Goal: Transaction & Acquisition: Download file/media

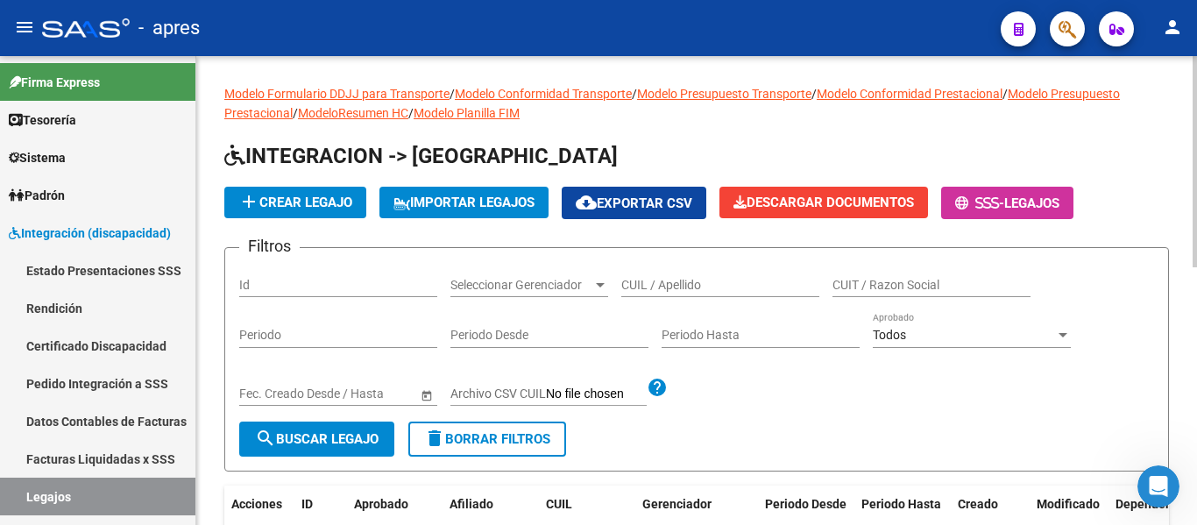
click at [719, 280] on input "CUIL / Apellido" at bounding box center [720, 285] width 198 height 15
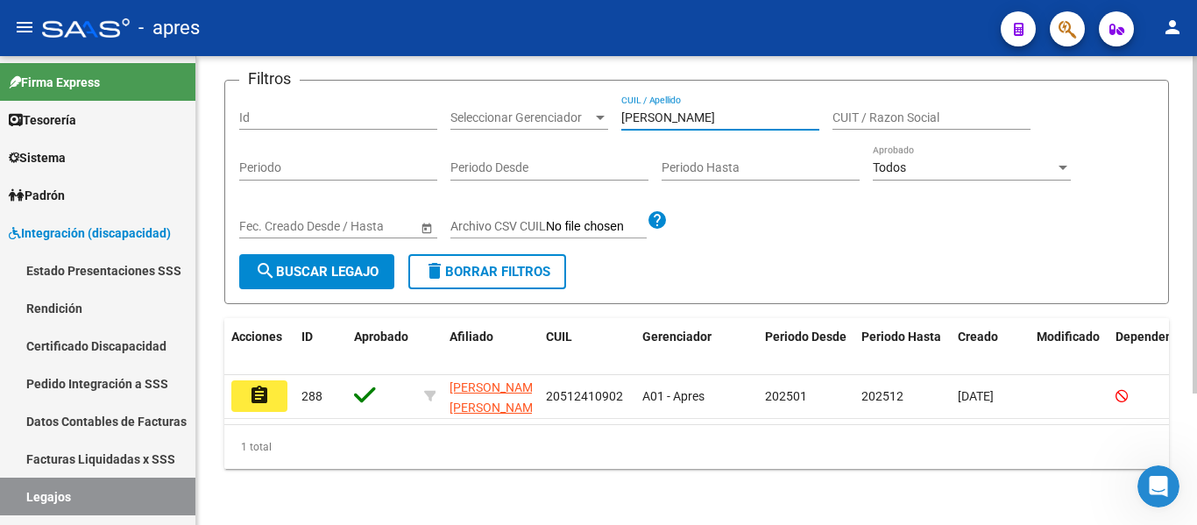
scroll to position [182, 0]
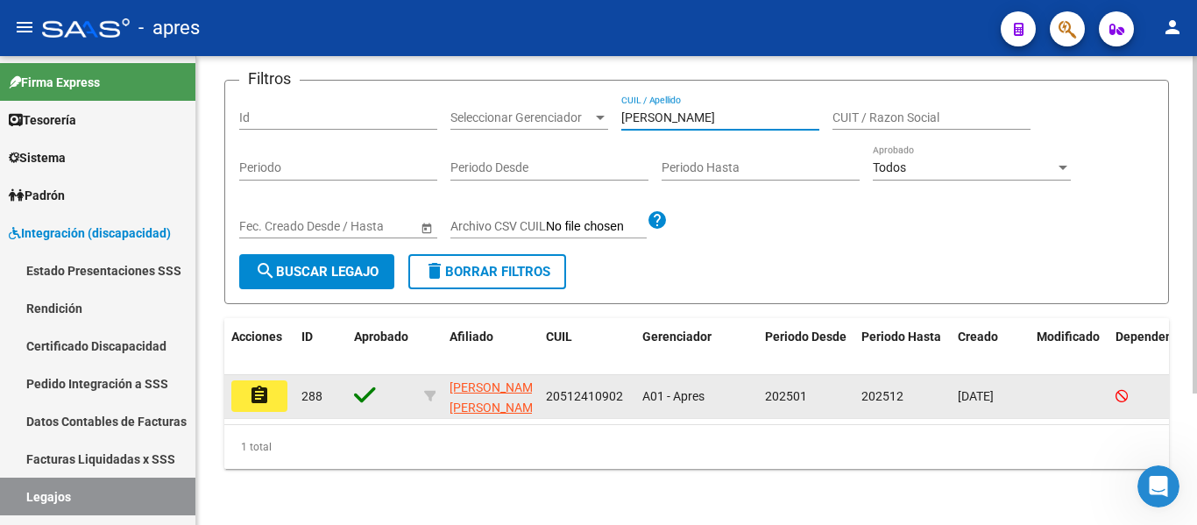
type input "[PERSON_NAME]"
click at [275, 386] on button "assignment" at bounding box center [259, 396] width 56 height 32
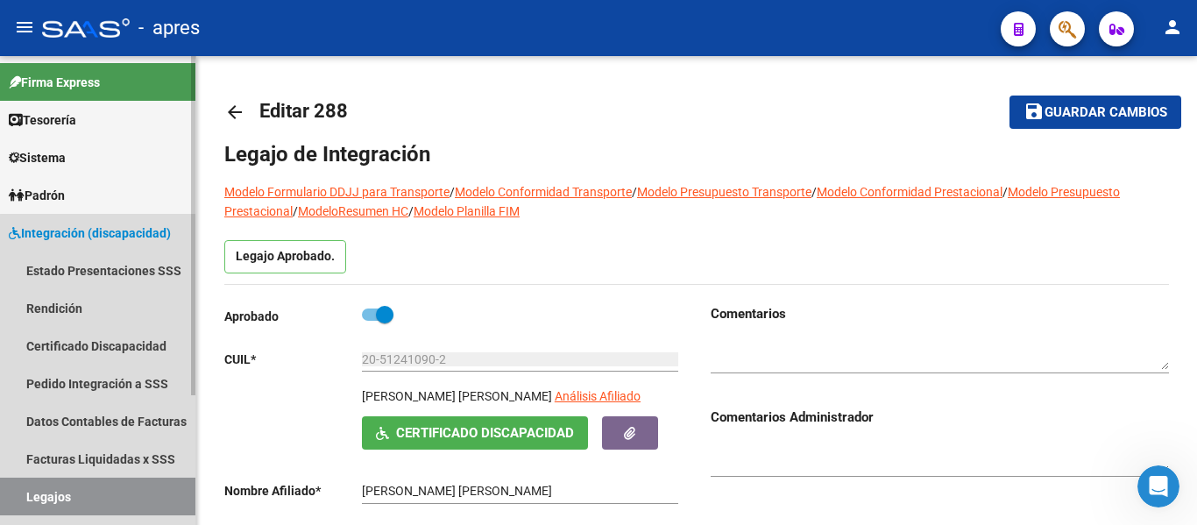
click at [123, 497] on link "Legajos" at bounding box center [97, 497] width 195 height 38
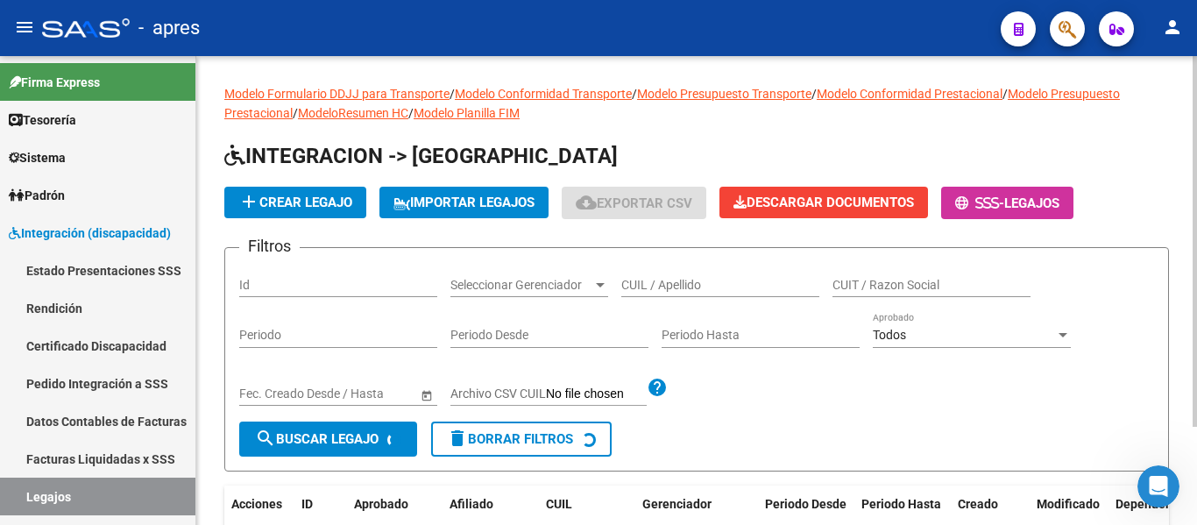
click at [655, 292] on input "CUIL / Apellido" at bounding box center [720, 285] width 198 height 15
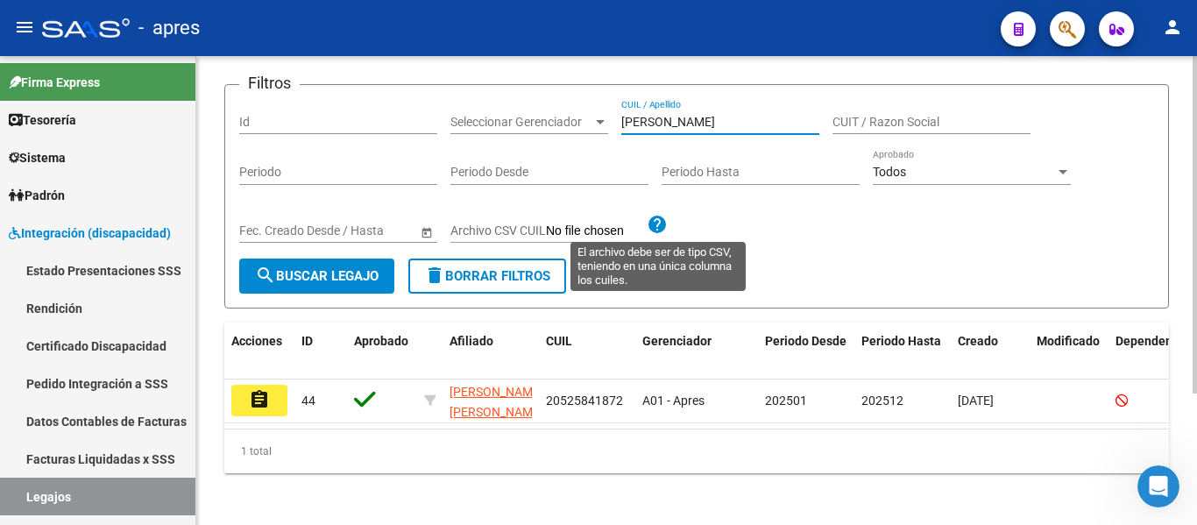
scroll to position [182, 0]
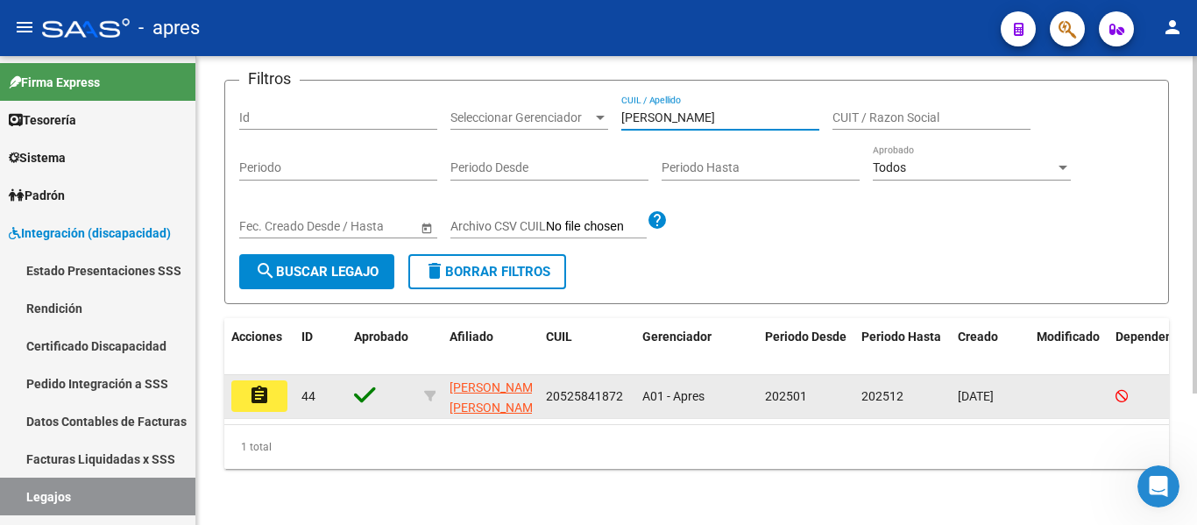
type input "[PERSON_NAME]"
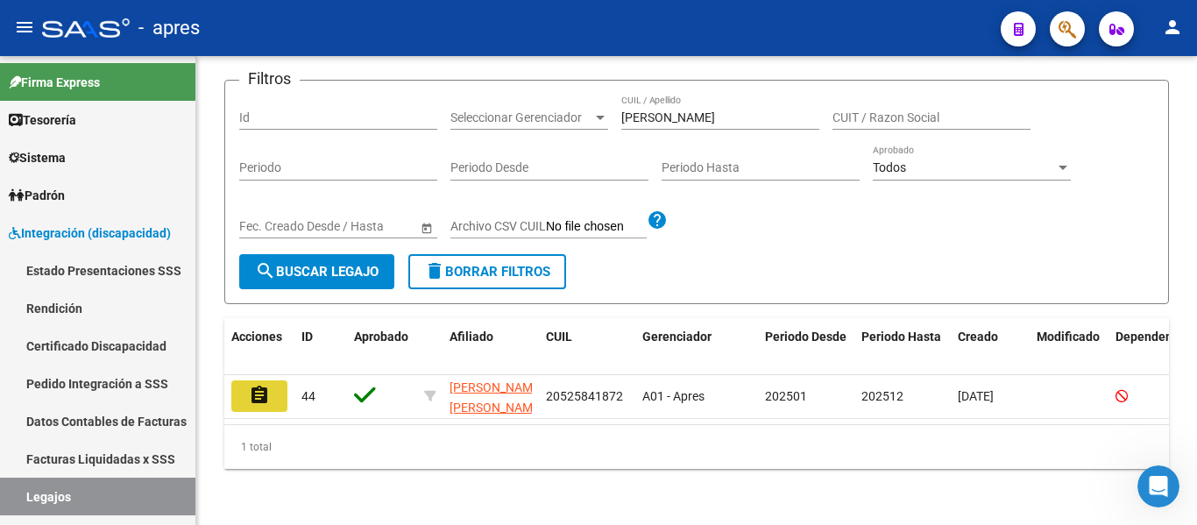
click at [261, 385] on mat-icon "assignment" at bounding box center [259, 395] width 21 height 21
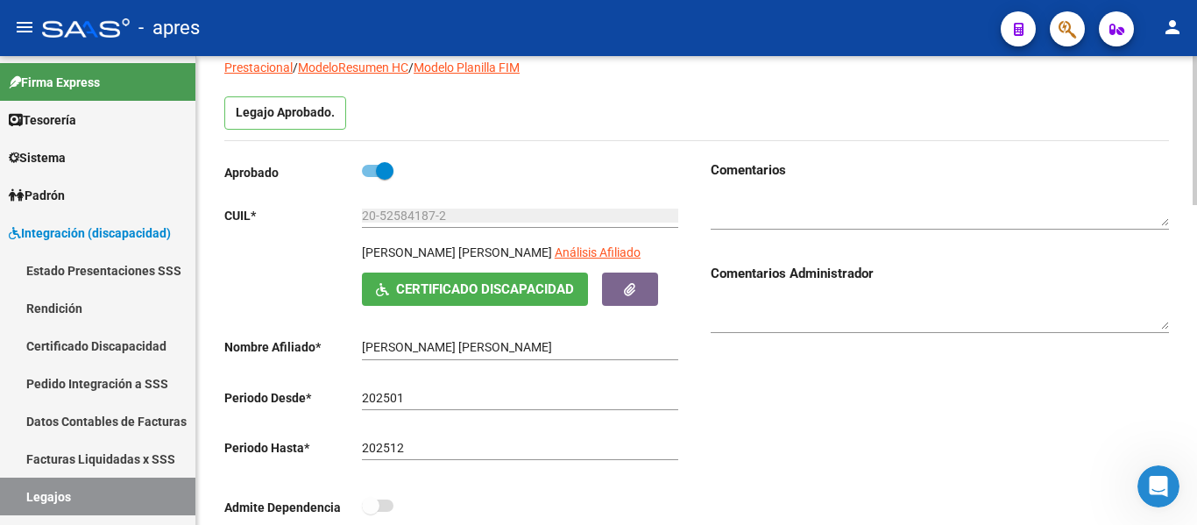
scroll to position [175, 0]
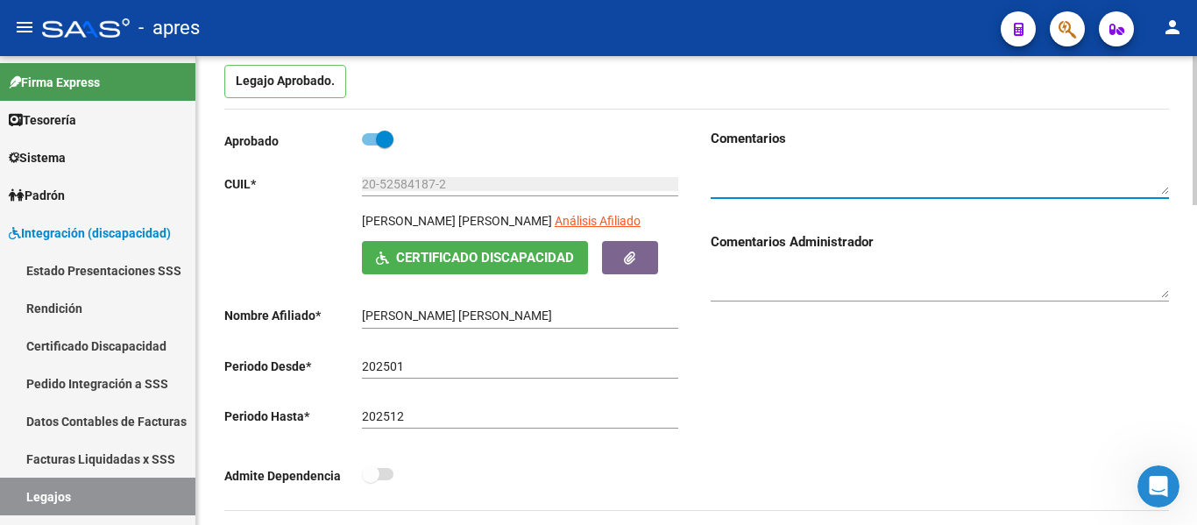
click at [975, 178] on textarea at bounding box center [940, 178] width 458 height 33
click at [105, 486] on link "Legajos" at bounding box center [97, 497] width 195 height 38
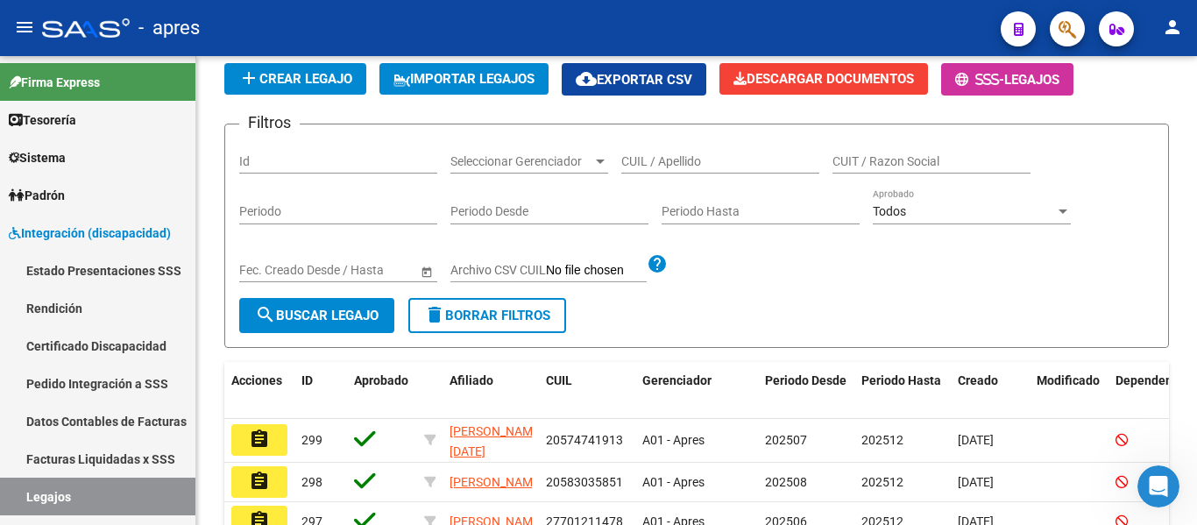
scroll to position [175, 0]
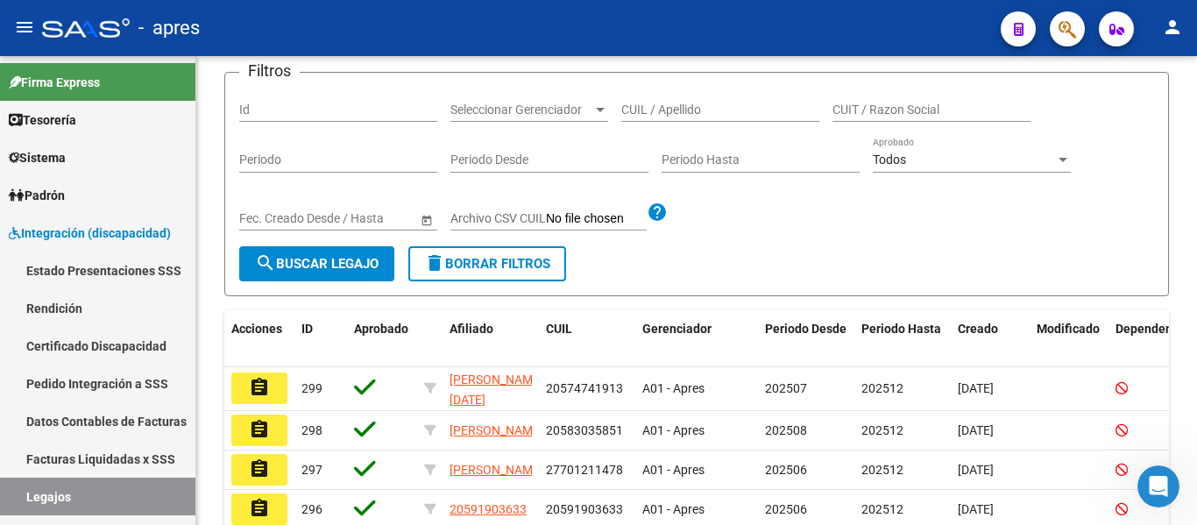
click at [1151, 490] on icon "Abrir Intercom Messenger" at bounding box center [1158, 486] width 29 height 29
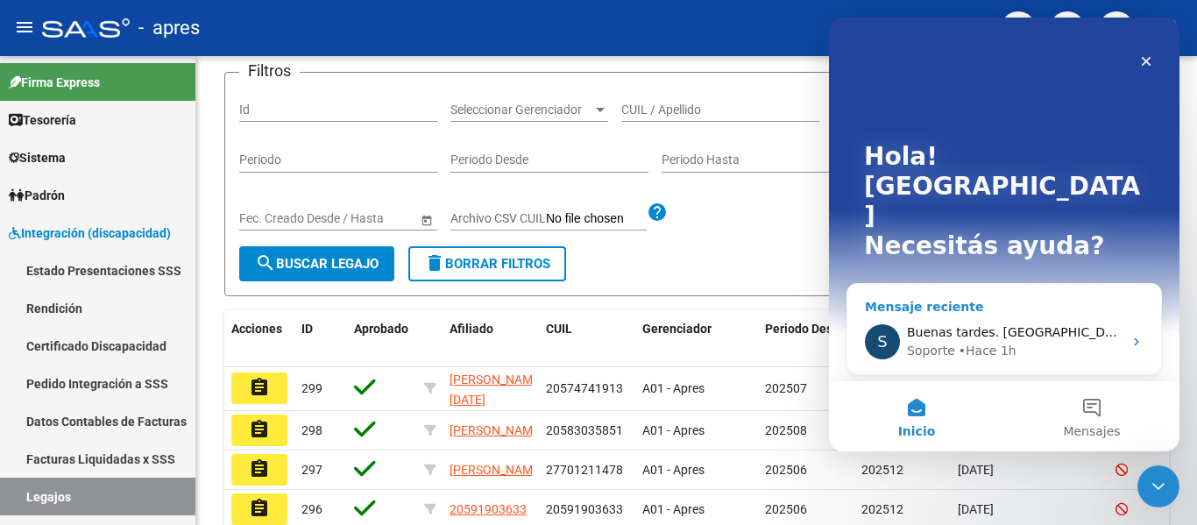
click at [1074, 342] on div "Soporte • Hace 1h" at bounding box center [1015, 351] width 216 height 18
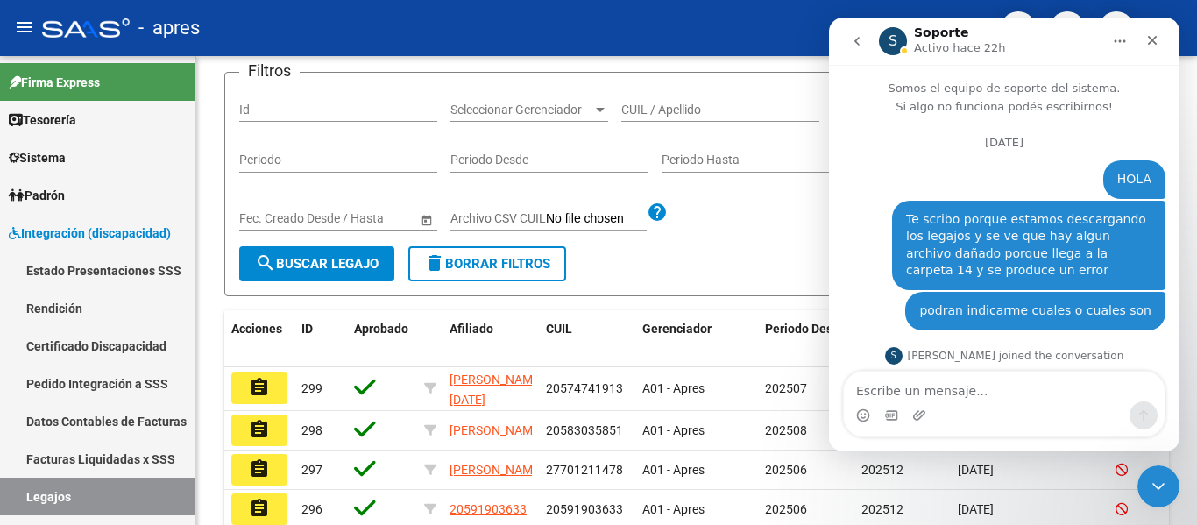
scroll to position [0, 0]
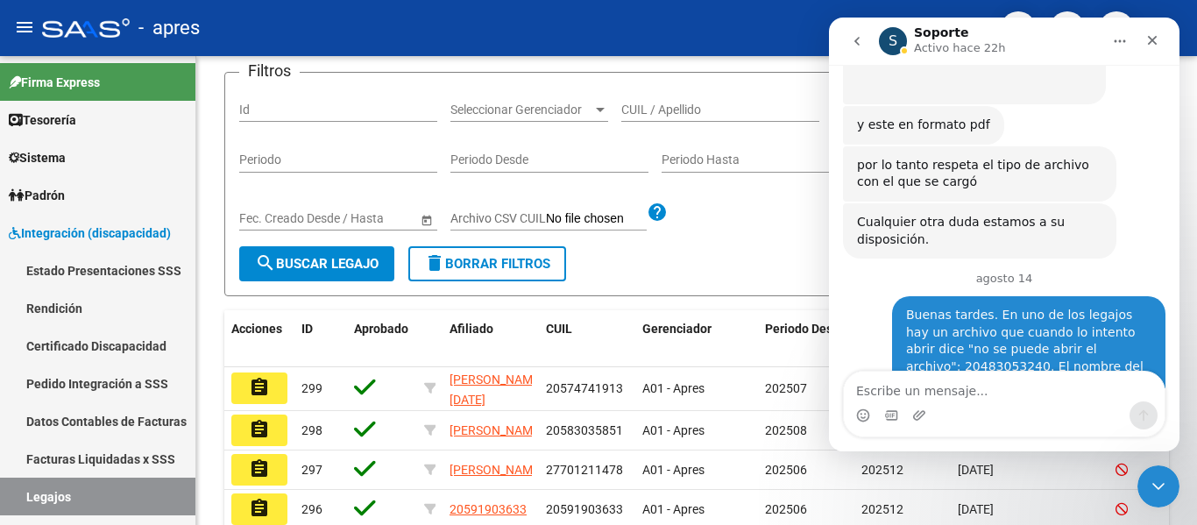
click at [930, 386] on textarea "Escribe un mensaje..." at bounding box center [1004, 387] width 321 height 30
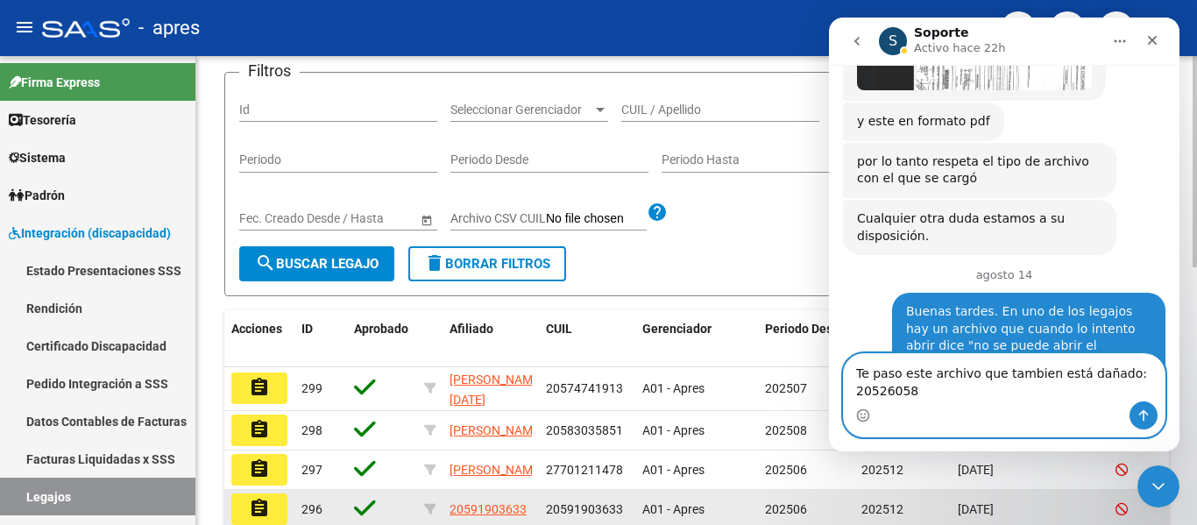
scroll to position [4752, 0]
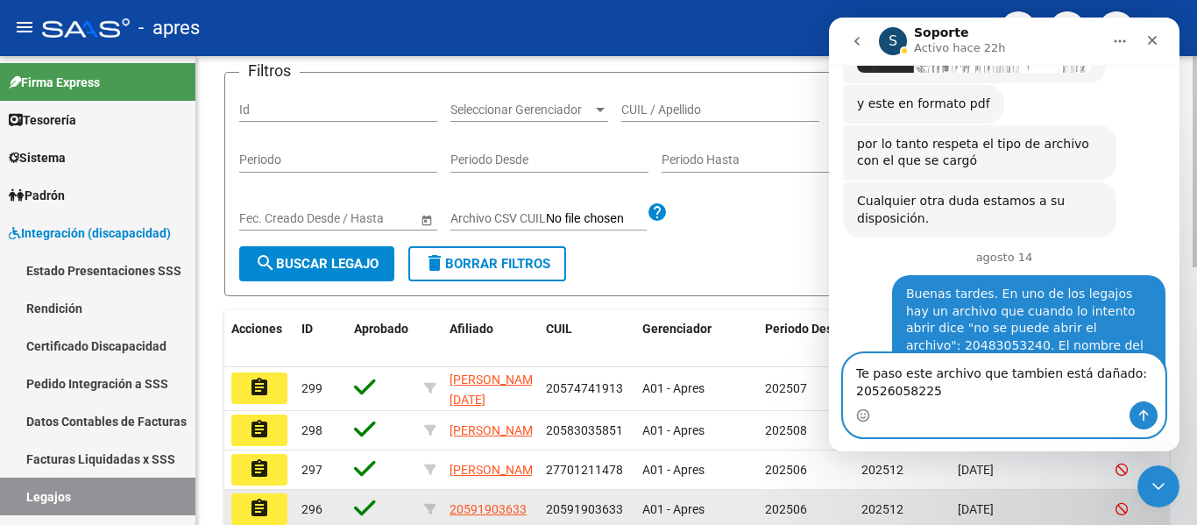
type textarea "Te paso este archivo que tambien está dañado: 20526058225"
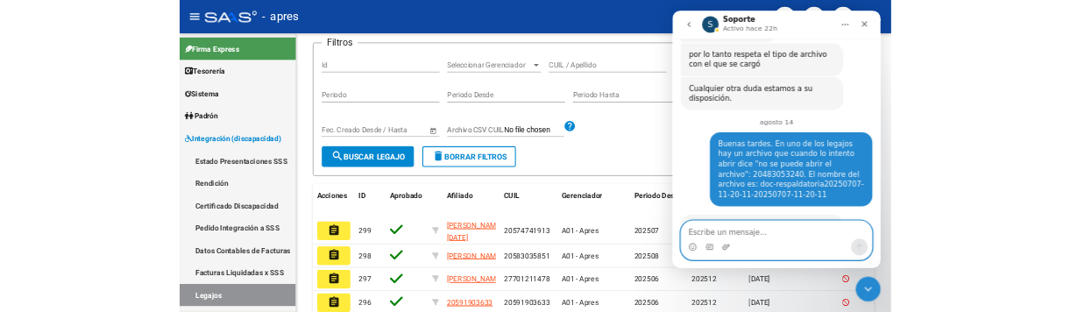
scroll to position [4847, 0]
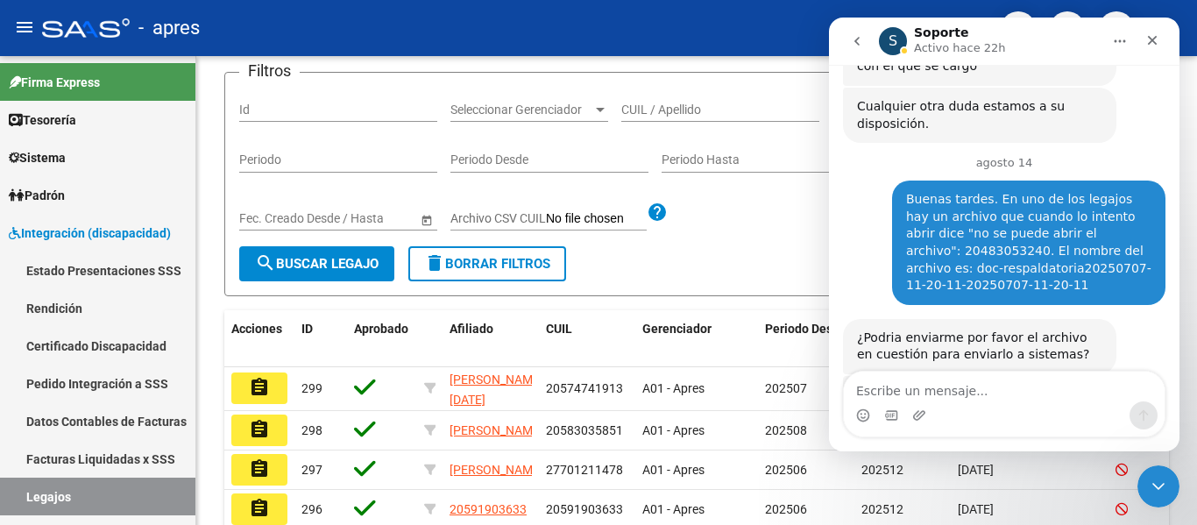
click at [1156, 486] on icon "Cerrar Intercom Messenger" at bounding box center [1158, 486] width 12 height 7
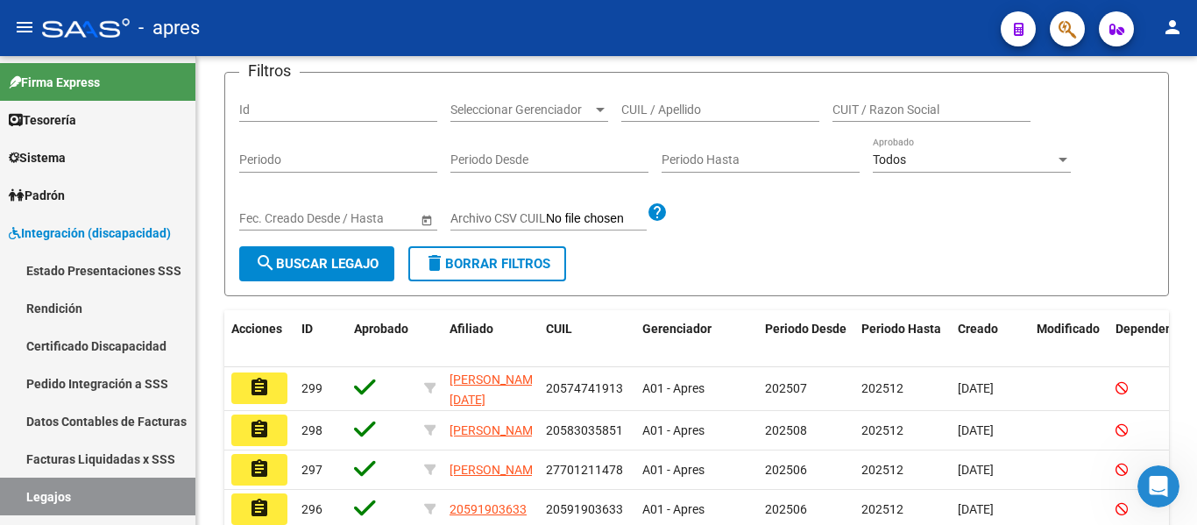
click at [1167, 477] on div "Abrir Intercom Messenger" at bounding box center [1159, 486] width 58 height 58
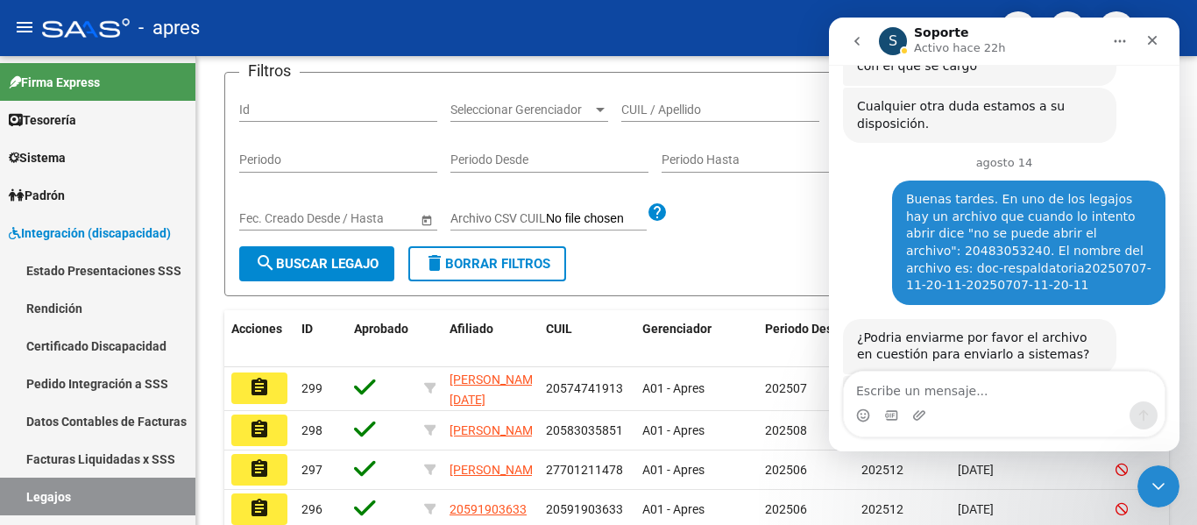
click at [950, 385] on textarea "Escribe un mensaje..." at bounding box center [1004, 387] width 321 height 30
type textarea "e"
type textarea "E"
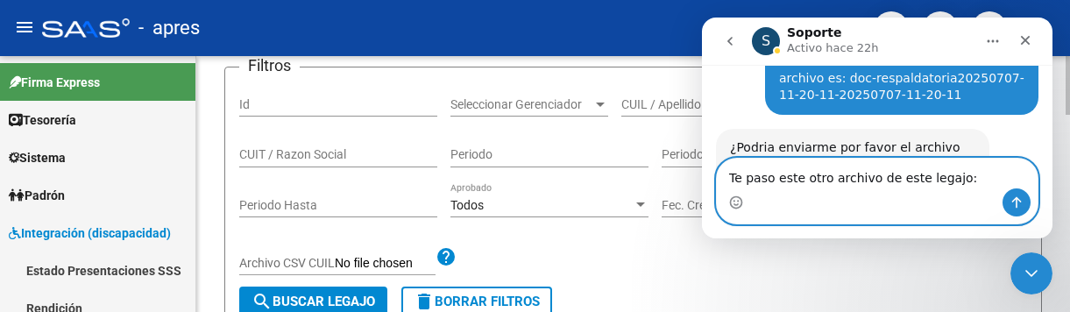
scroll to position [5060, 0]
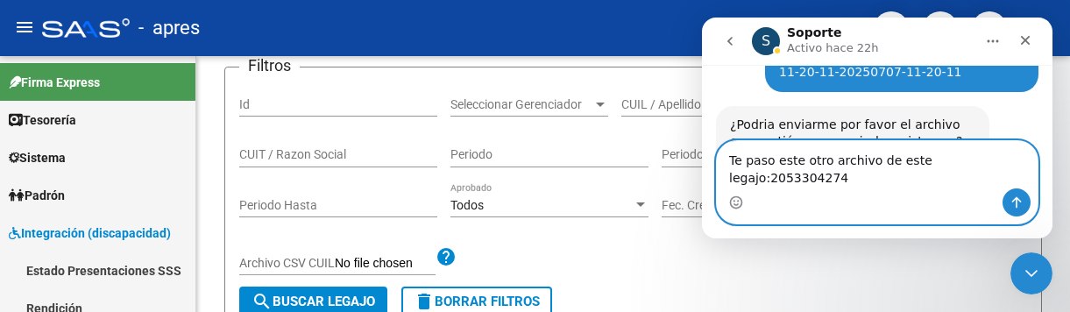
type textarea "Te paso este otro archivo de este legajo:20533042741"
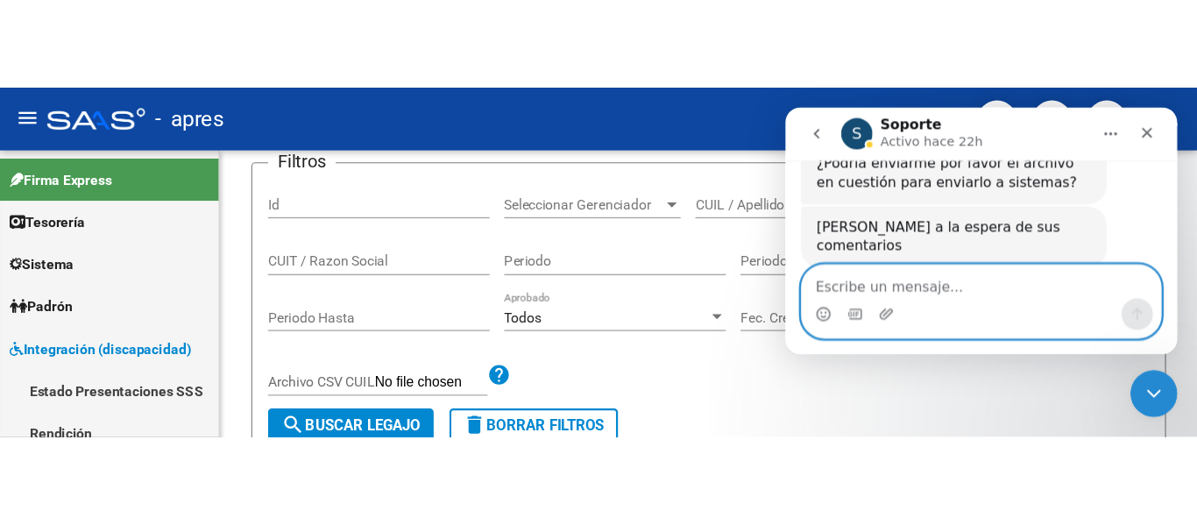
scroll to position [5159, 0]
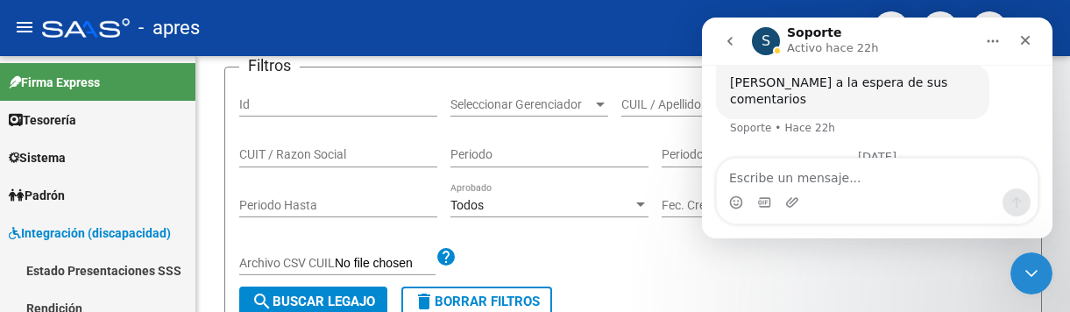
drag, startPoint x: 1033, startPoint y: 283, endPoint x: 2043, endPoint y: 448, distance: 1022.9
click at [1033, 283] on icon "Cerrar Intercom Messenger" at bounding box center [1031, 273] width 21 height 21
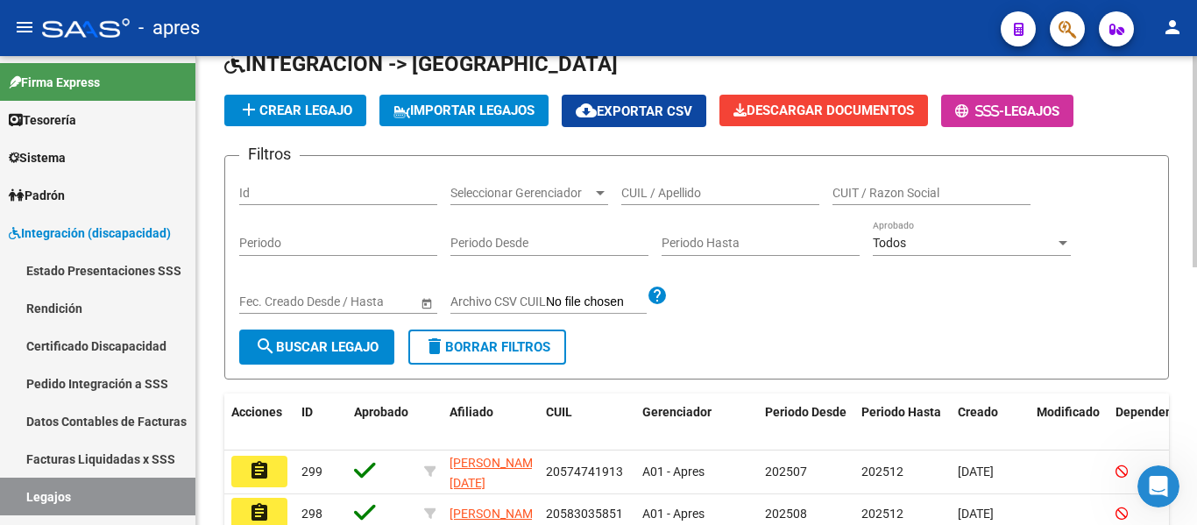
scroll to position [88, 0]
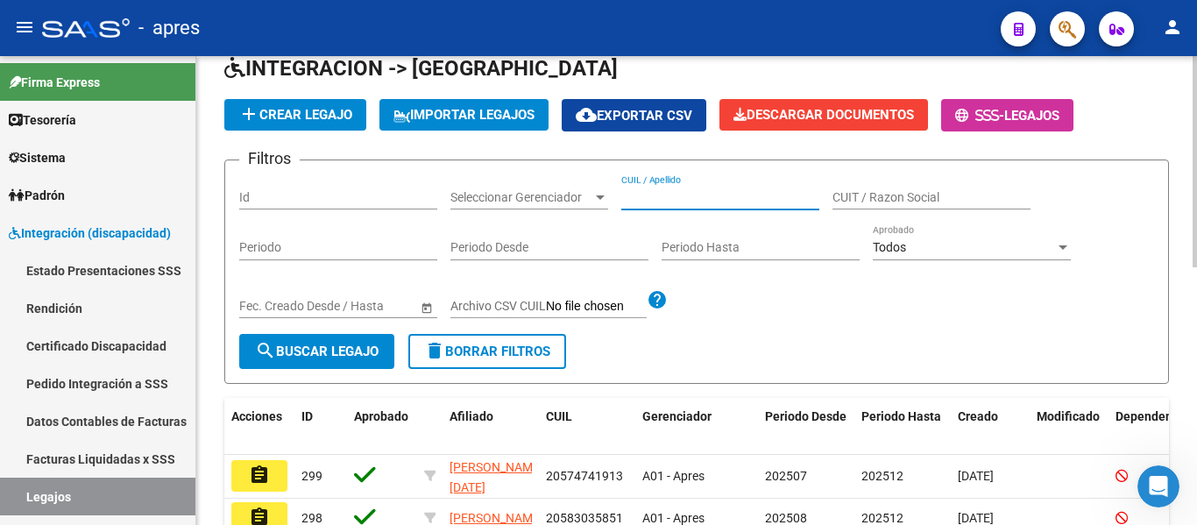
click at [697, 194] on input "CUIL / Apellido" at bounding box center [720, 197] width 198 height 15
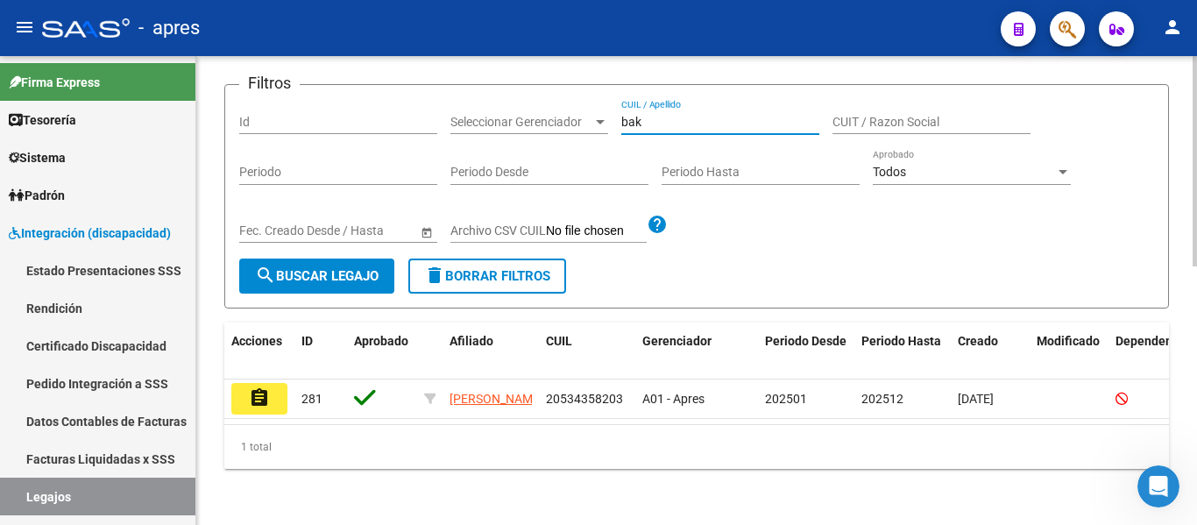
scroll to position [182, 0]
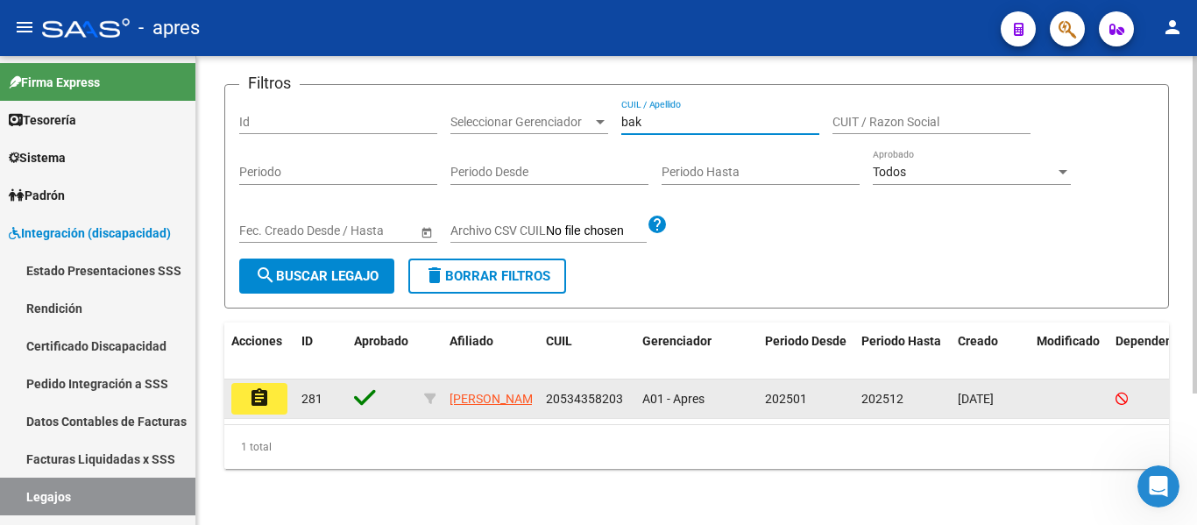
type input "bak"
click at [267, 387] on mat-icon "assignment" at bounding box center [259, 397] width 21 height 21
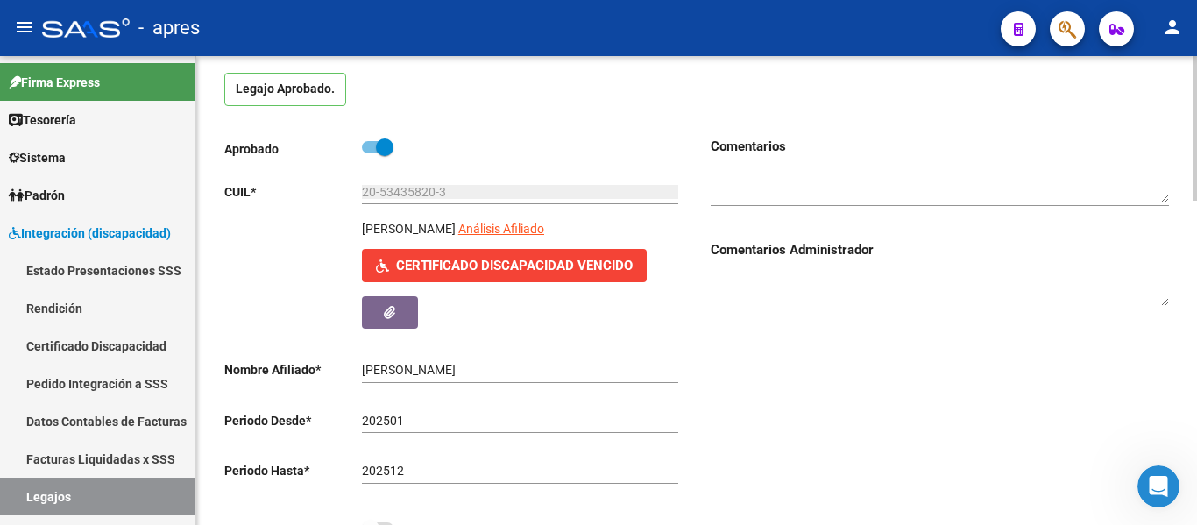
scroll to position [263, 0]
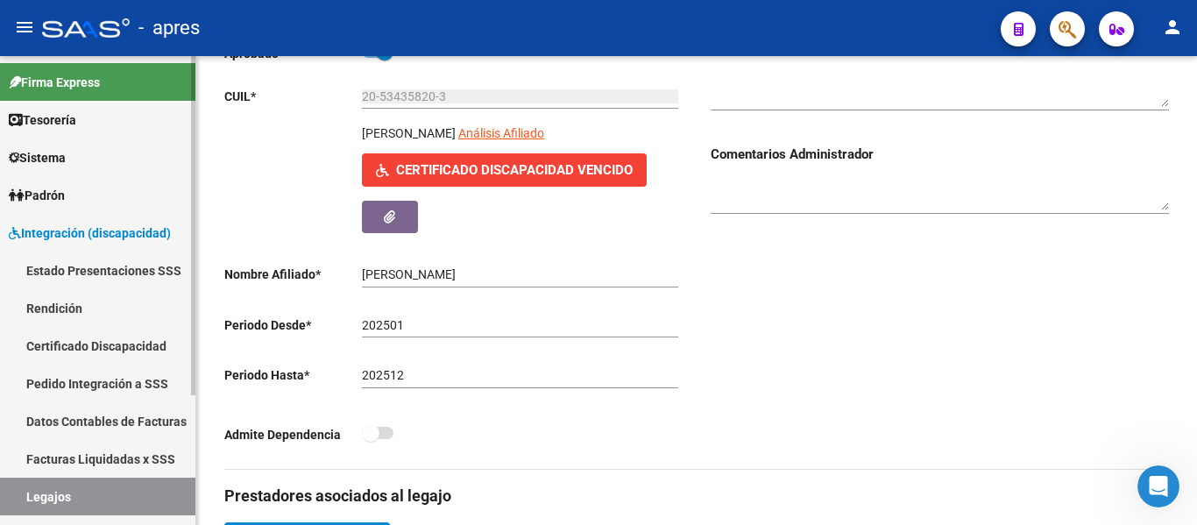
click at [108, 492] on link "Legajos" at bounding box center [97, 497] width 195 height 38
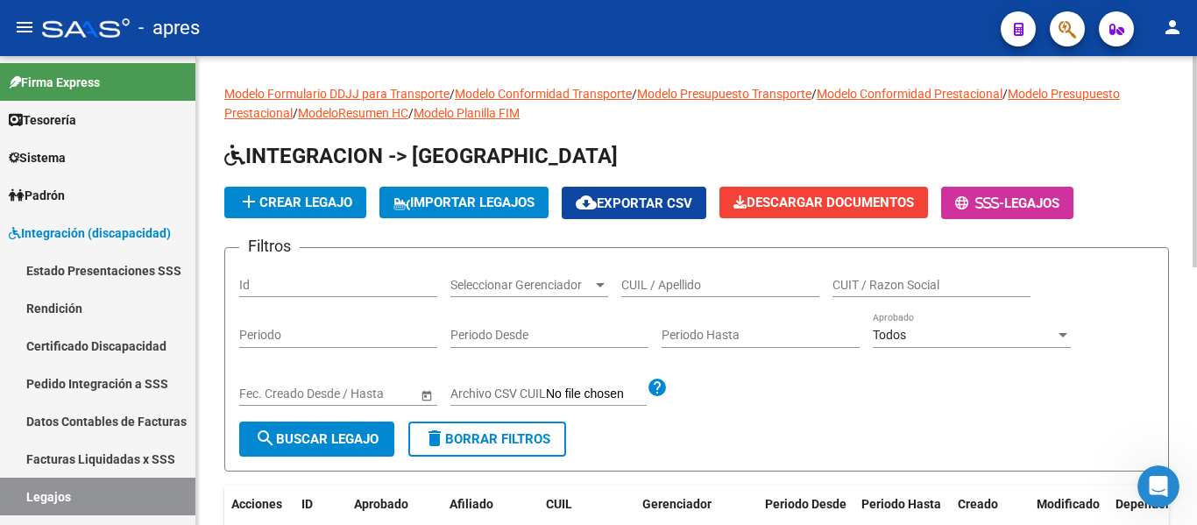
click at [659, 281] on input "CUIL / Apellido" at bounding box center [720, 285] width 198 height 15
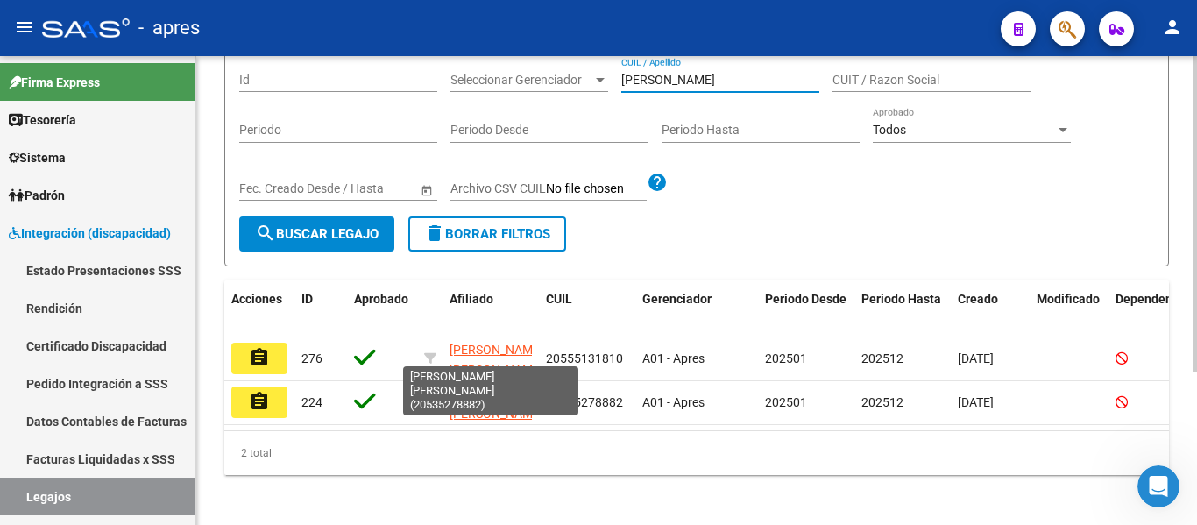
scroll to position [226, 0]
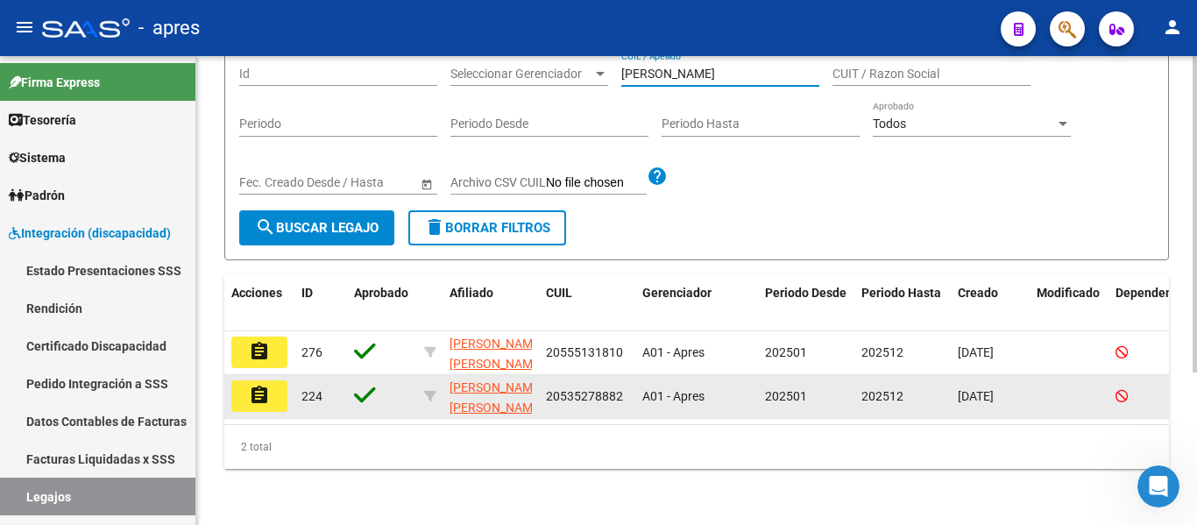
type input "[PERSON_NAME]"
click at [266, 385] on mat-icon "assignment" at bounding box center [259, 395] width 21 height 21
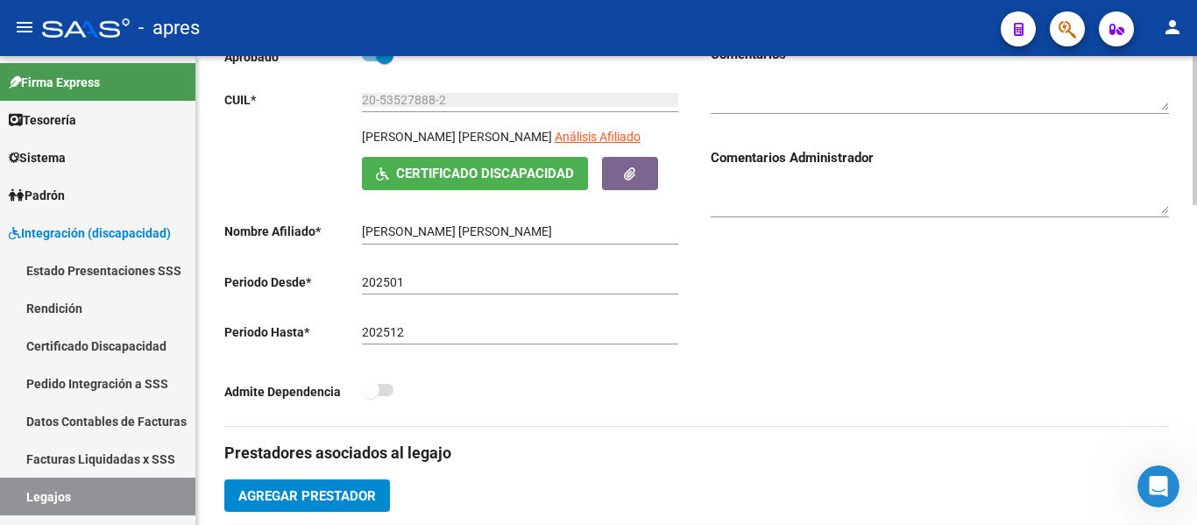
scroll to position [263, 0]
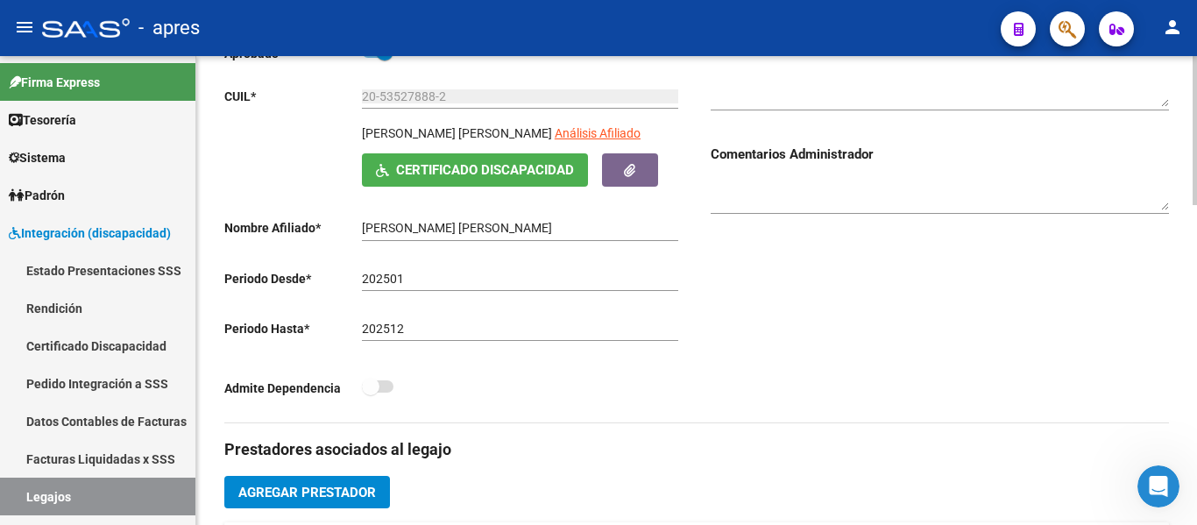
click at [517, 176] on span "Certificado Discapacidad" at bounding box center [485, 171] width 178 height 16
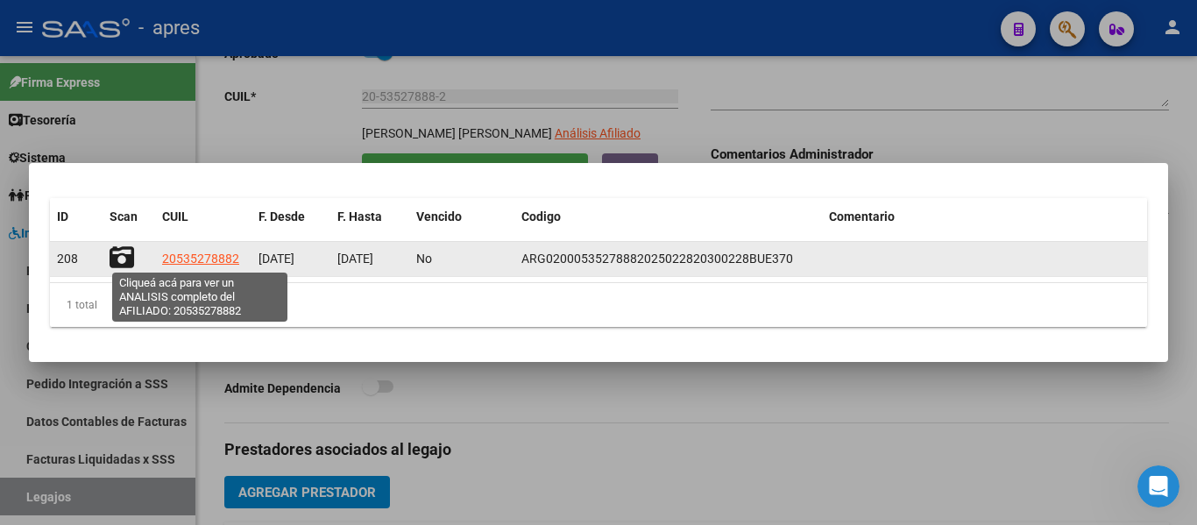
click at [225, 261] on span "20535278882" at bounding box center [200, 259] width 77 height 14
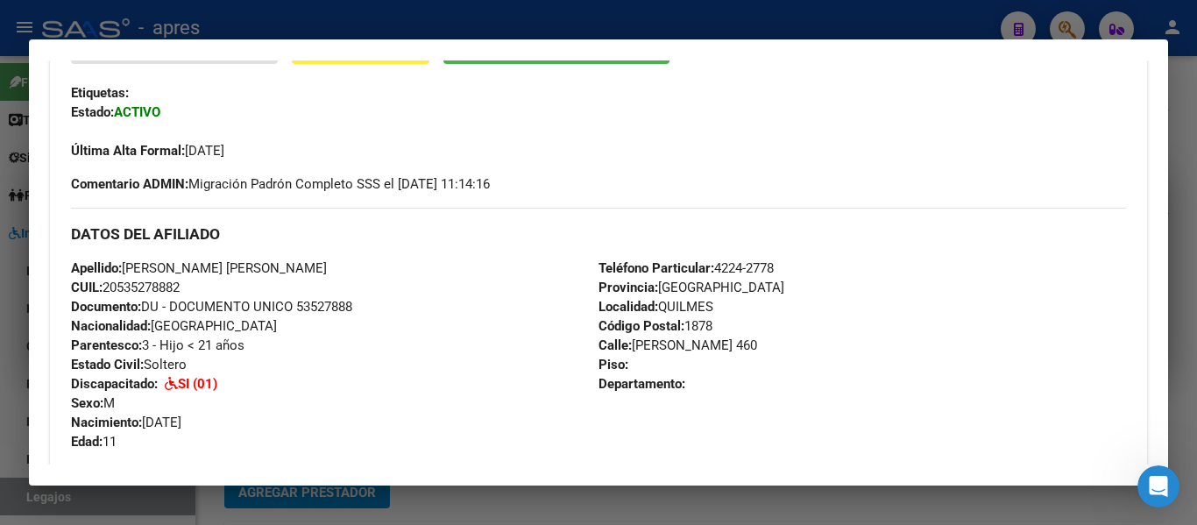
scroll to position [411, 0]
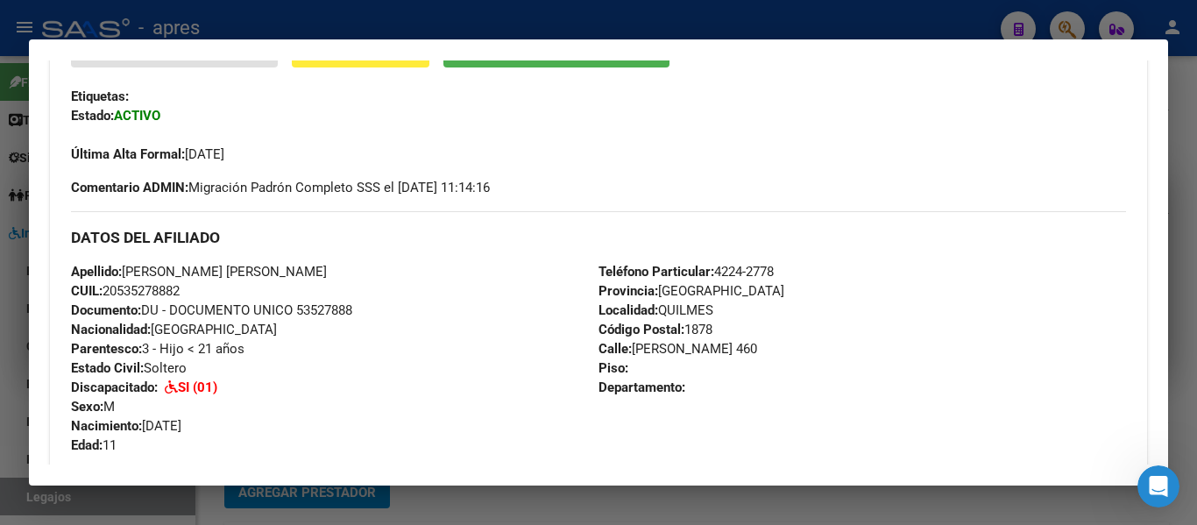
drag, startPoint x: 107, startPoint y: 291, endPoint x: 192, endPoint y: 294, distance: 85.0
click at [192, 294] on div "Apellido: [PERSON_NAME] [PERSON_NAME] CUIL: 20535278882 Documento: DU - DOCUMEN…" at bounding box center [335, 358] width 528 height 193
copy span "20535278882"
click at [0, 378] on div at bounding box center [598, 262] width 1197 height 525
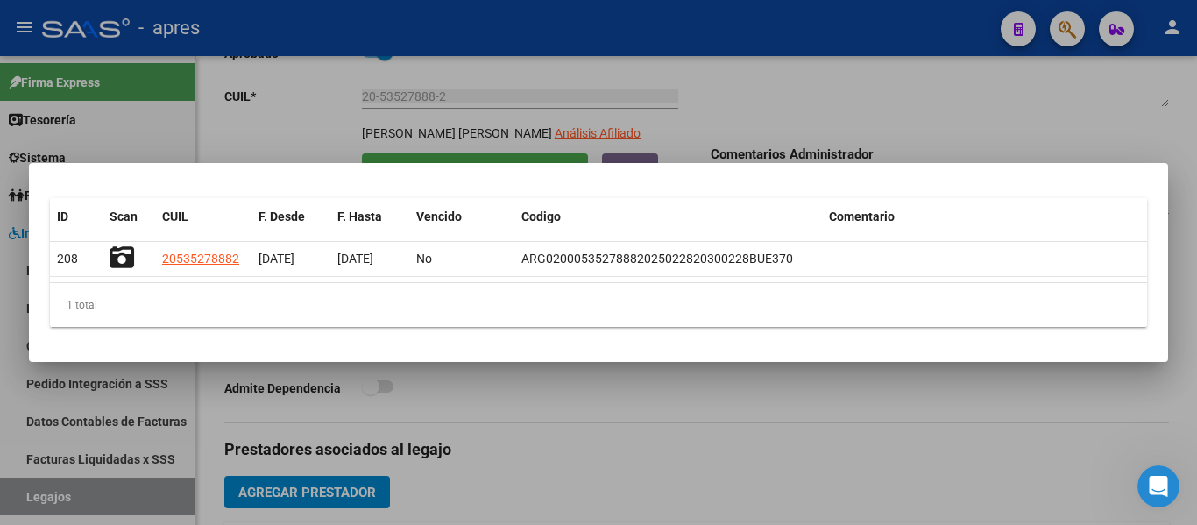
click at [893, 427] on div at bounding box center [598, 262] width 1197 height 525
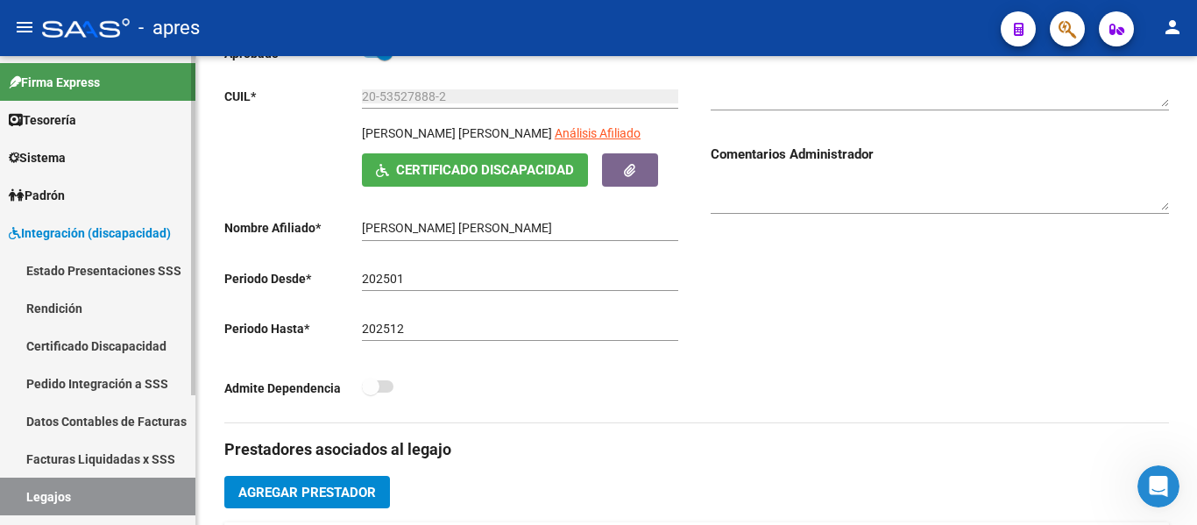
click at [131, 235] on span "Integración (discapacidad)" at bounding box center [90, 232] width 162 height 19
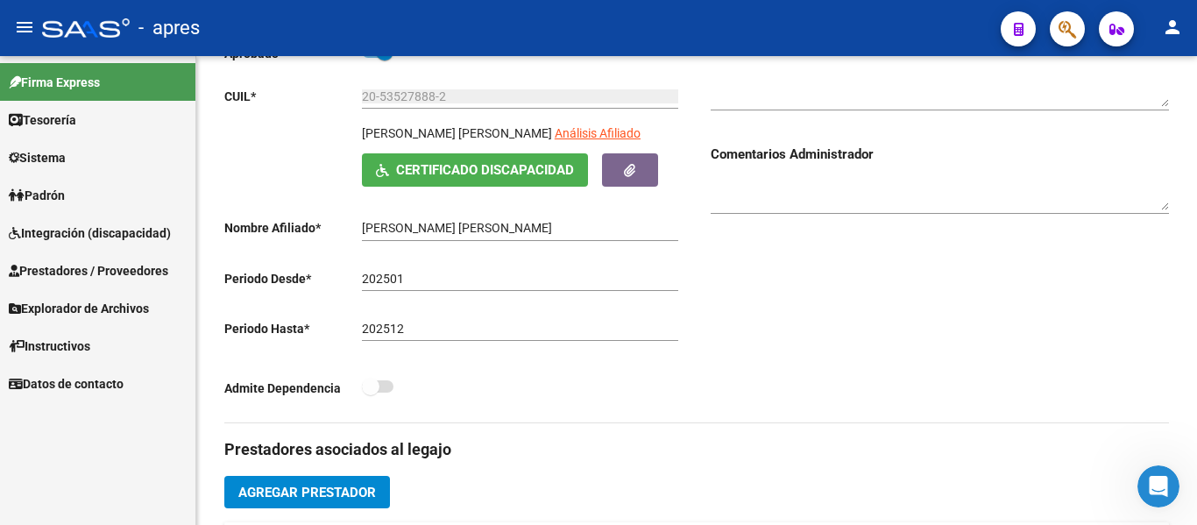
click at [95, 234] on span "Integración (discapacidad)" at bounding box center [90, 232] width 162 height 19
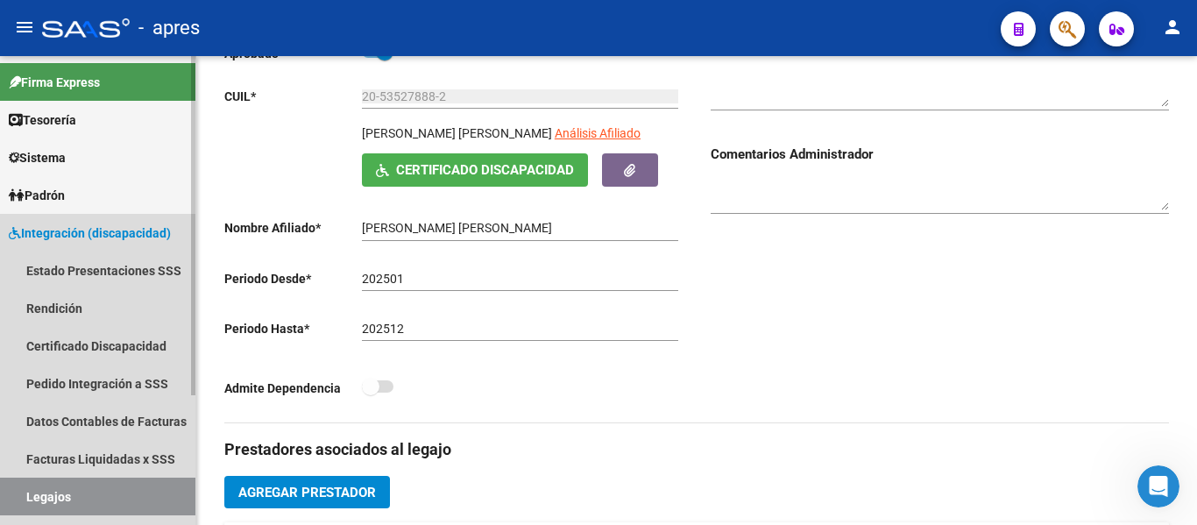
click at [114, 233] on span "Integración (discapacidad)" at bounding box center [90, 232] width 162 height 19
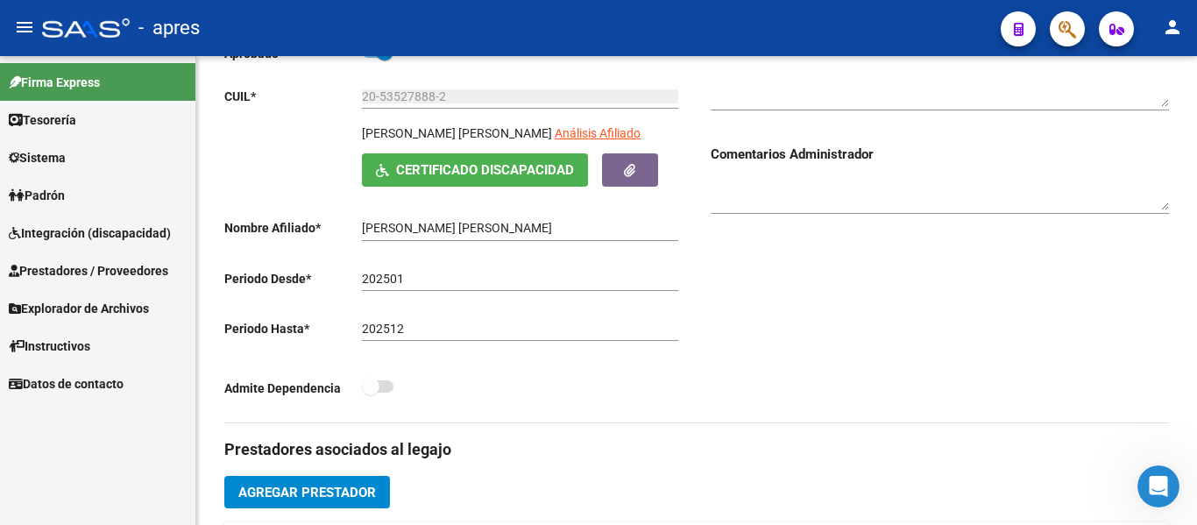
click at [117, 233] on span "Integración (discapacidad)" at bounding box center [90, 232] width 162 height 19
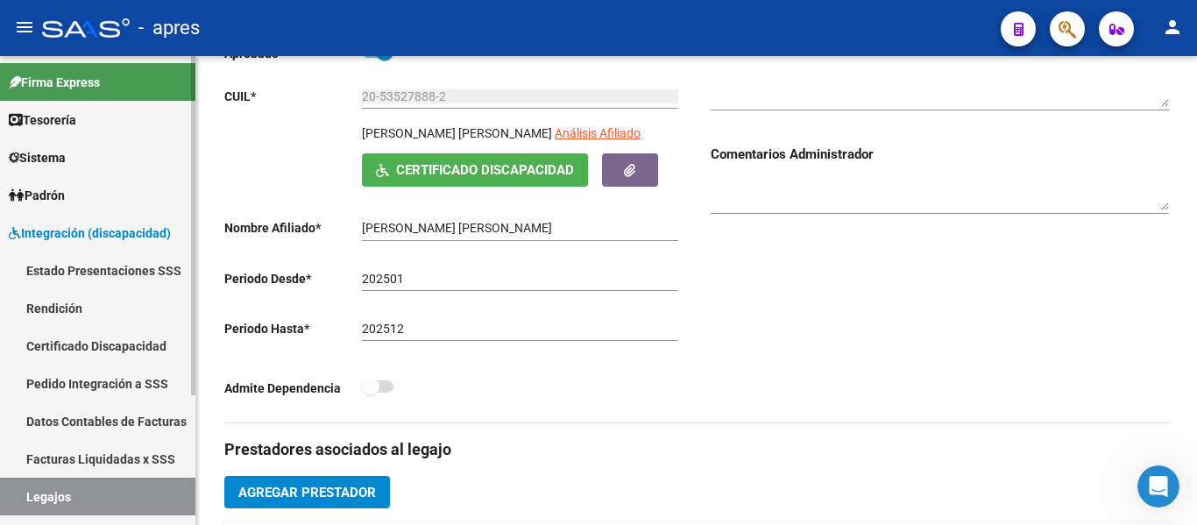
click at [77, 344] on link "Certificado Discapacidad" at bounding box center [97, 346] width 195 height 38
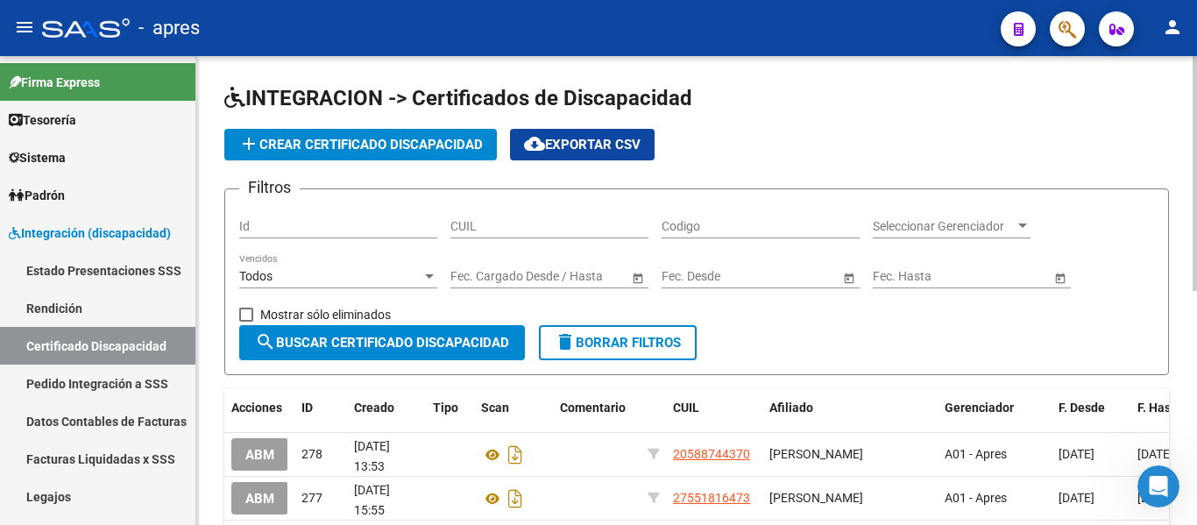
click at [365, 227] on input "Id" at bounding box center [338, 226] width 198 height 15
click at [494, 223] on input "CUIL" at bounding box center [549, 226] width 198 height 15
paste input "20-53527888-2"
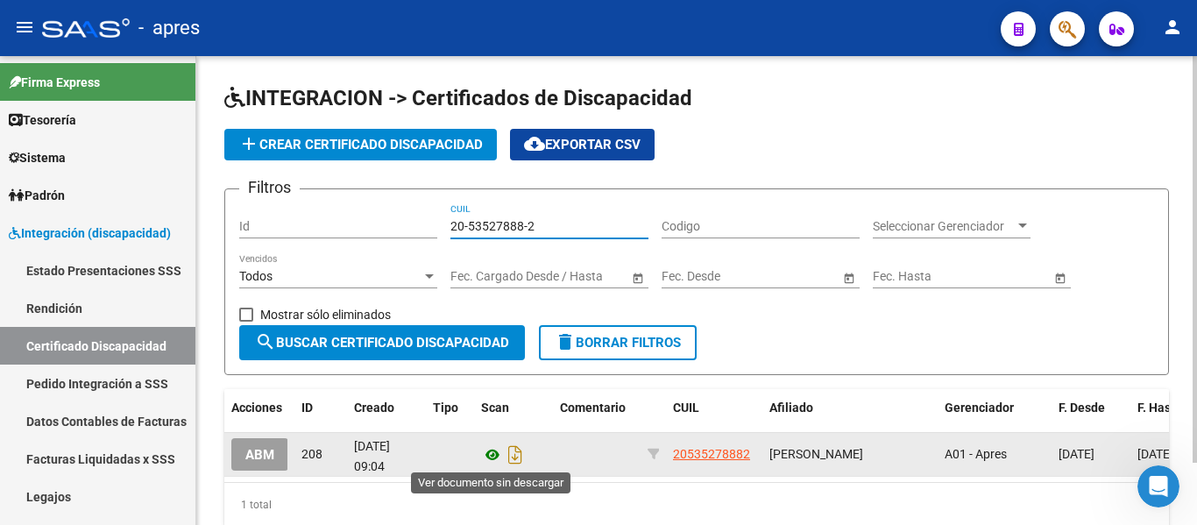
type input "20-53527888-2"
click at [484, 457] on icon at bounding box center [492, 454] width 23 height 21
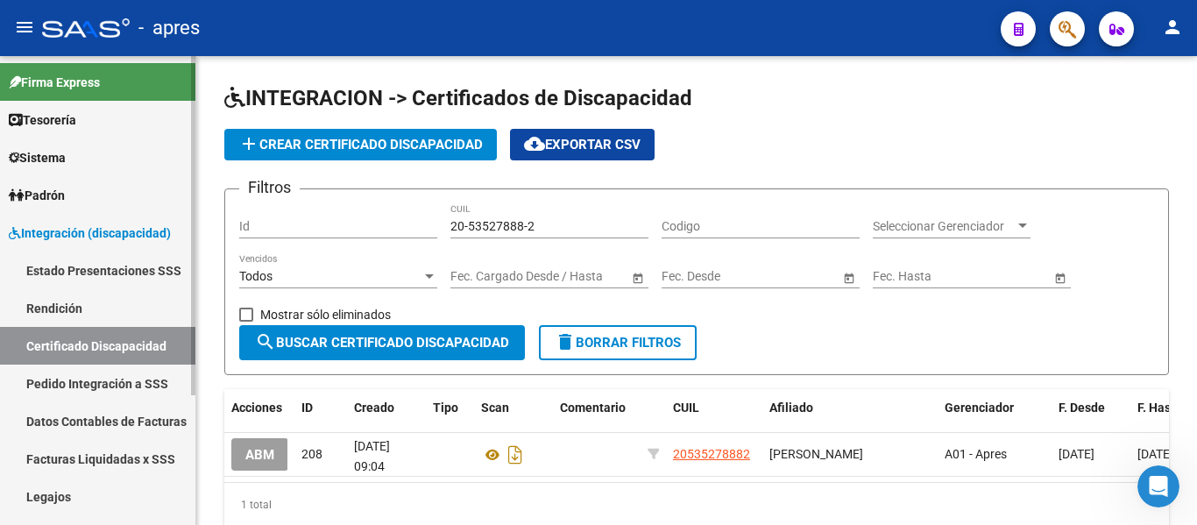
click at [115, 342] on link "Certificado Discapacidad" at bounding box center [97, 346] width 195 height 38
